Goal: Understand process/instructions

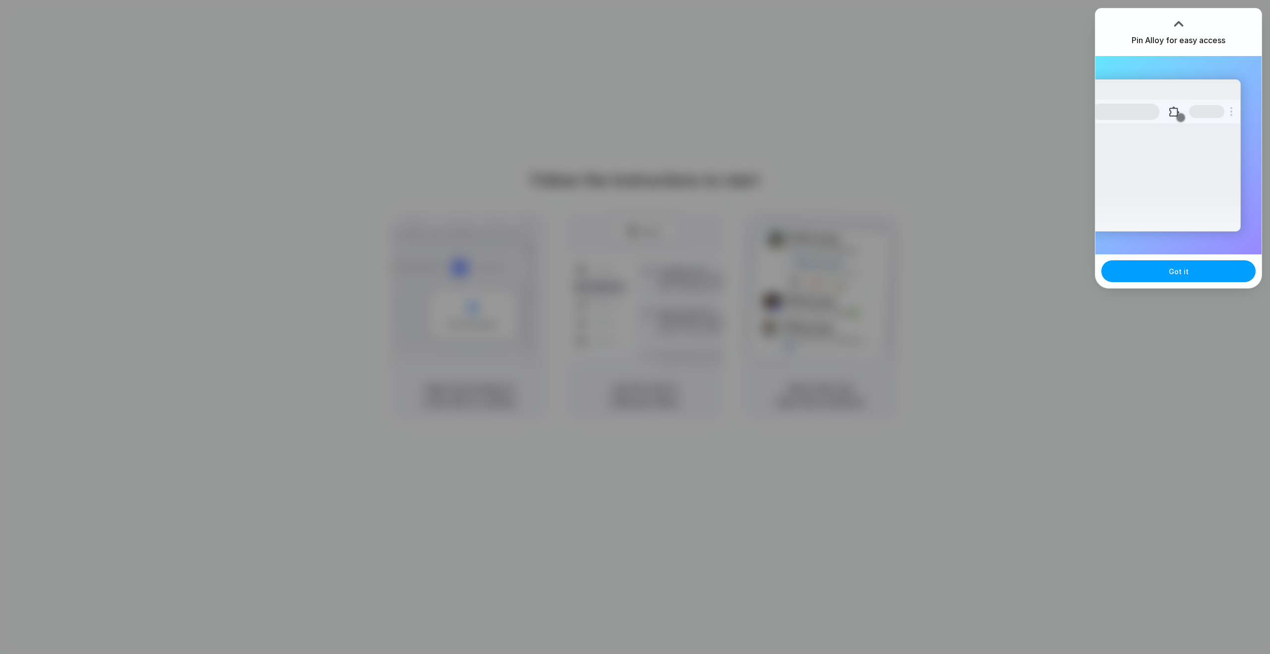
click at [1172, 272] on span "Got it" at bounding box center [1179, 271] width 20 height 10
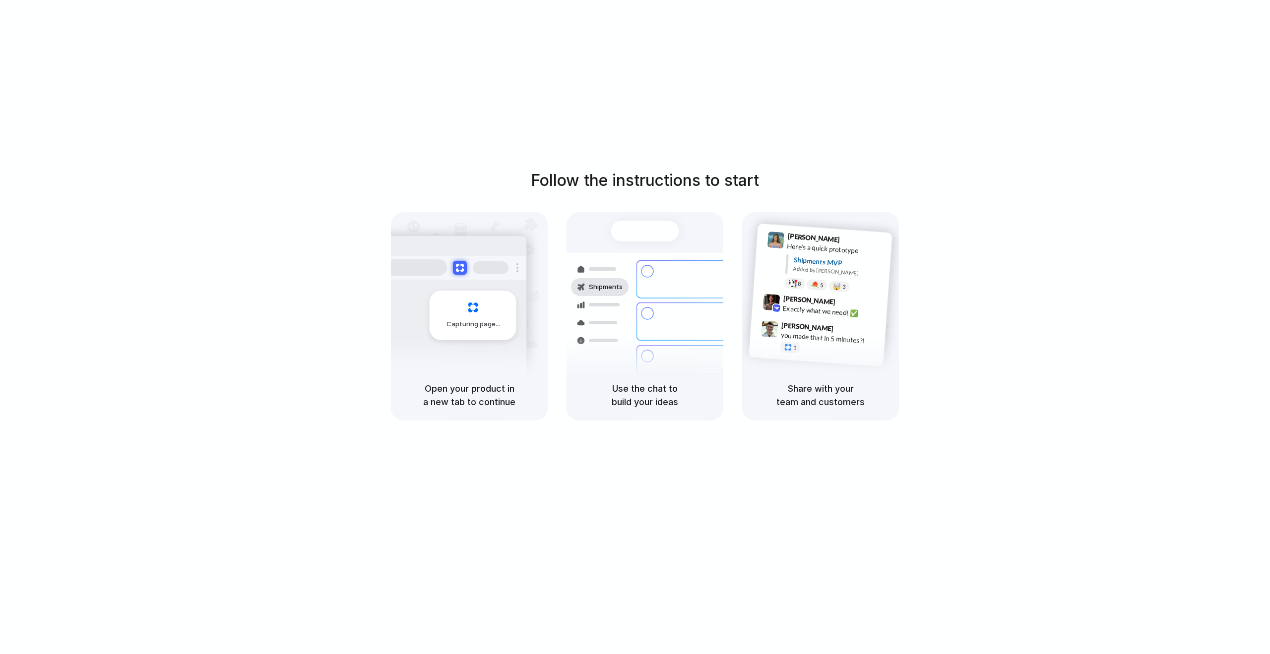
click at [997, 196] on div "Follow the instructions to start Capturing page Open your product in a new tab …" at bounding box center [645, 295] width 1270 height 252
